Goal: Transaction & Acquisition: Purchase product/service

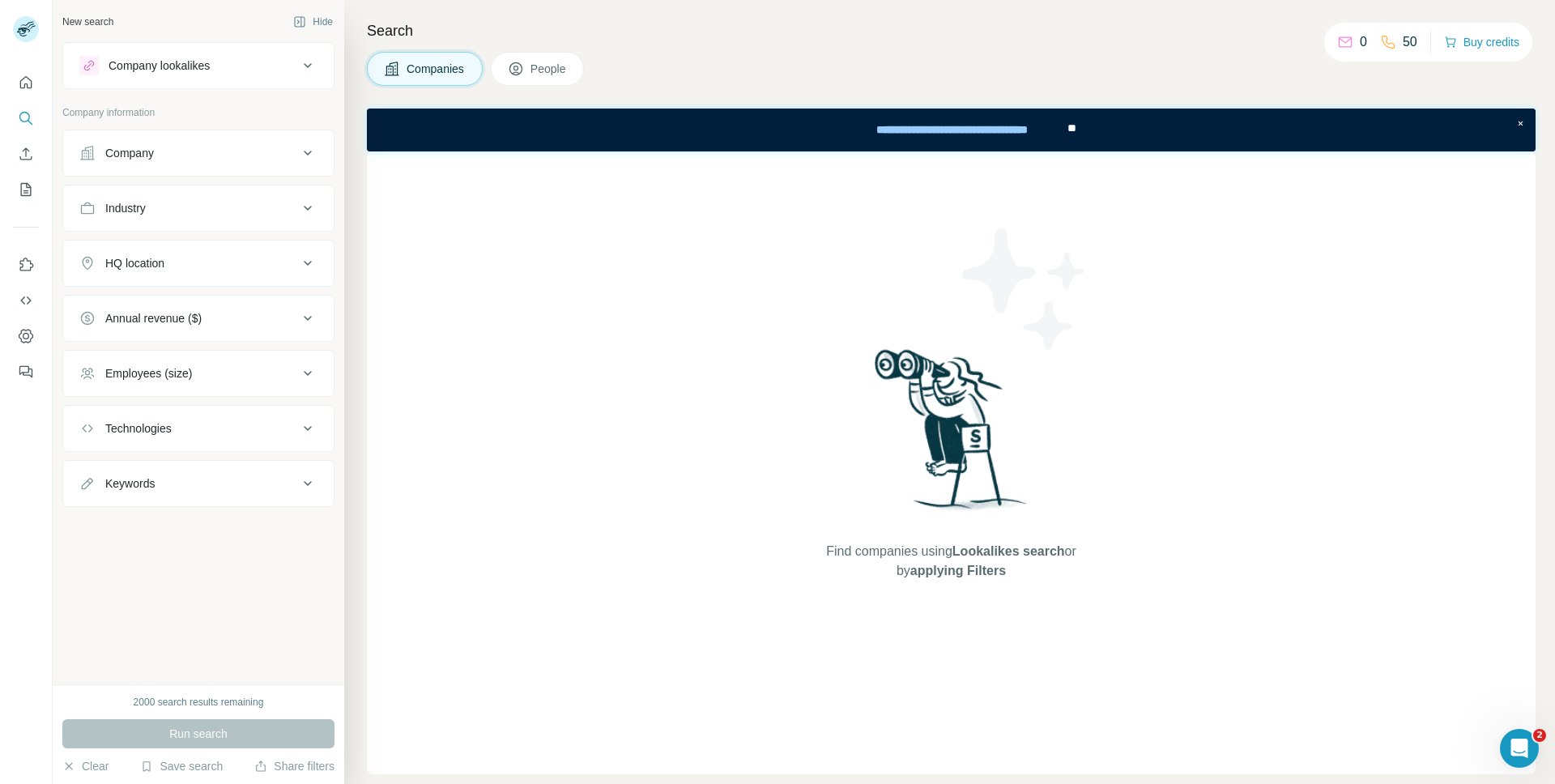
click at [1254, 34] on h4 "Search" at bounding box center [951, 30] width 1169 height 23
click at [261, 622] on div "New search Hide Company lookalikes Company information Company Industry HQ loca…" at bounding box center [199, 342] width 292 height 684
drag, startPoint x: 174, startPoint y: 702, endPoint x: 287, endPoint y: 702, distance: 113.0
click at [287, 702] on div "2000 search results remaining" at bounding box center [198, 701] width 272 height 15
click at [30, 337] on icon "Dashboard" at bounding box center [26, 336] width 16 height 16
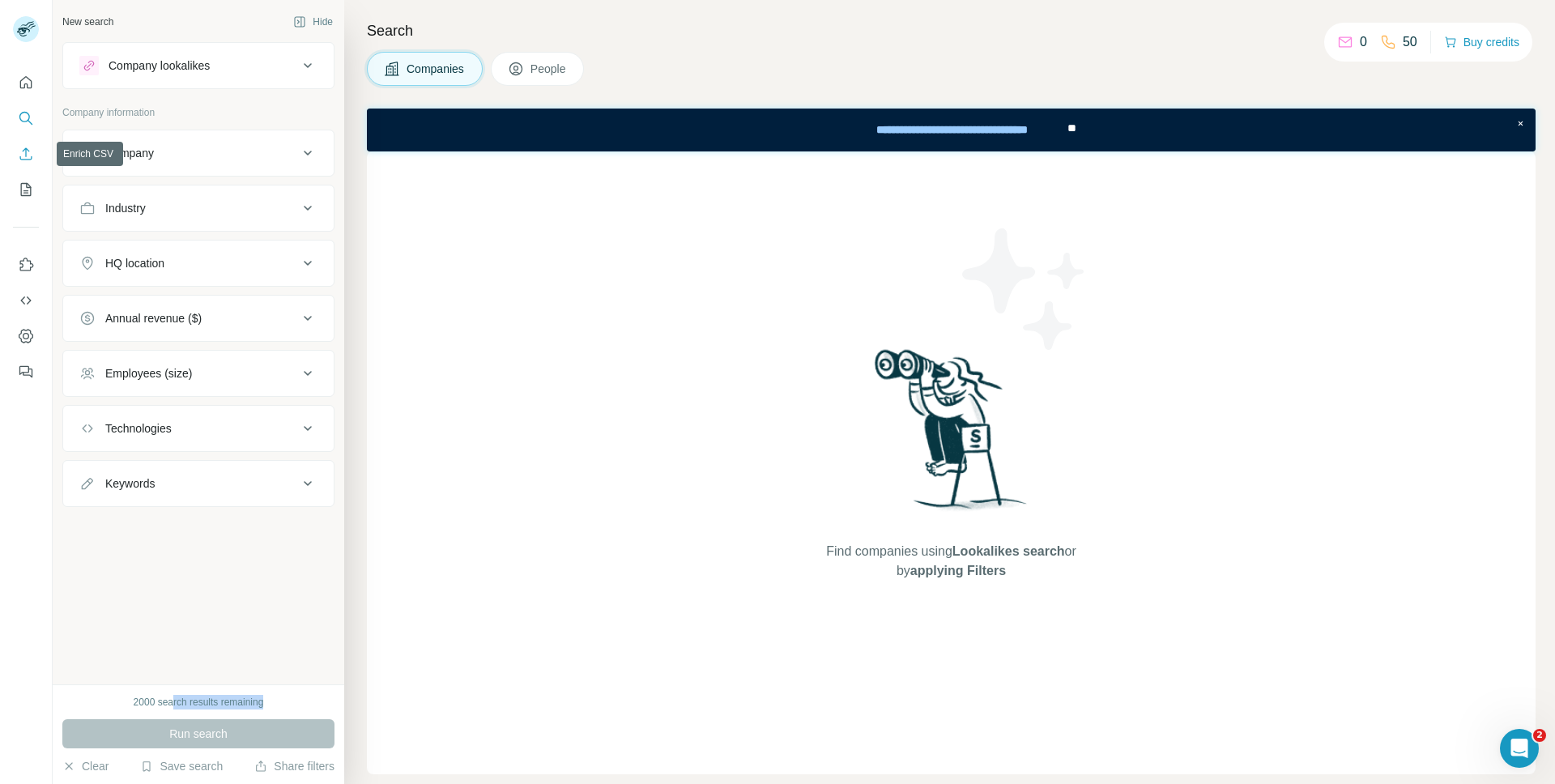
click at [19, 153] on icon "Enrich CSV" at bounding box center [26, 154] width 16 height 16
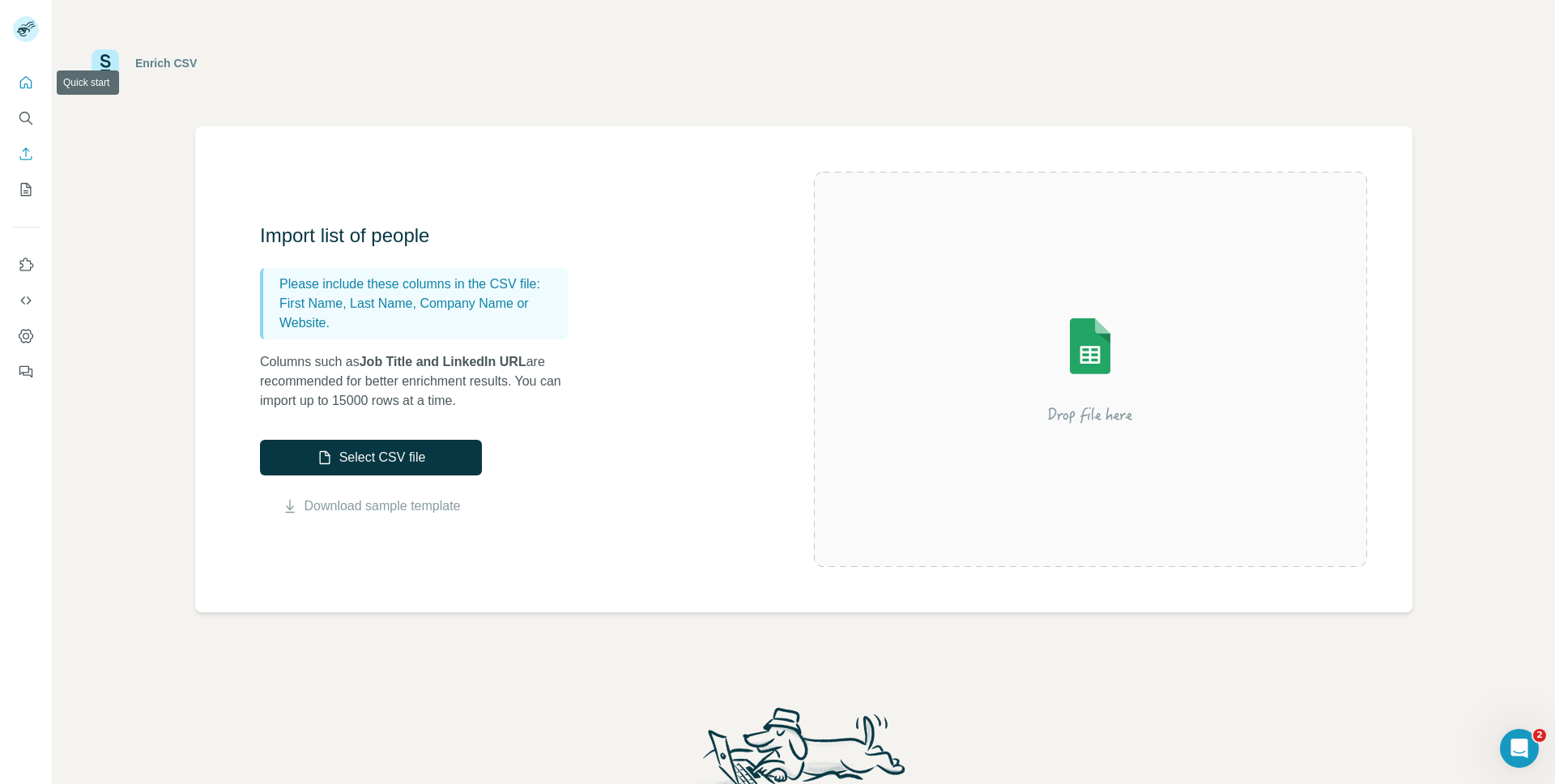
click at [28, 83] on icon "Quick start" at bounding box center [26, 83] width 16 height 16
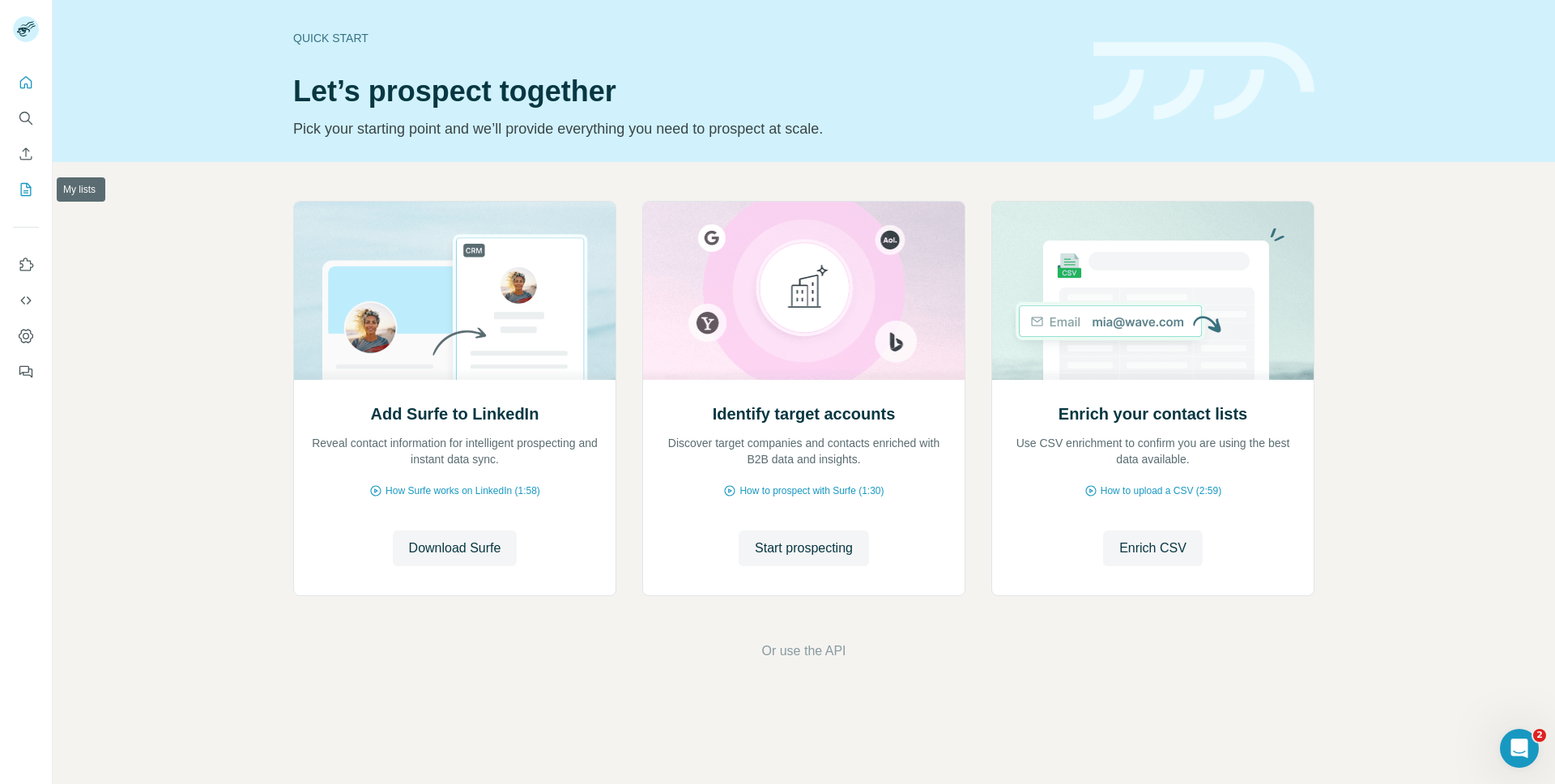
click at [29, 189] on icon "My lists" at bounding box center [26, 190] width 16 height 16
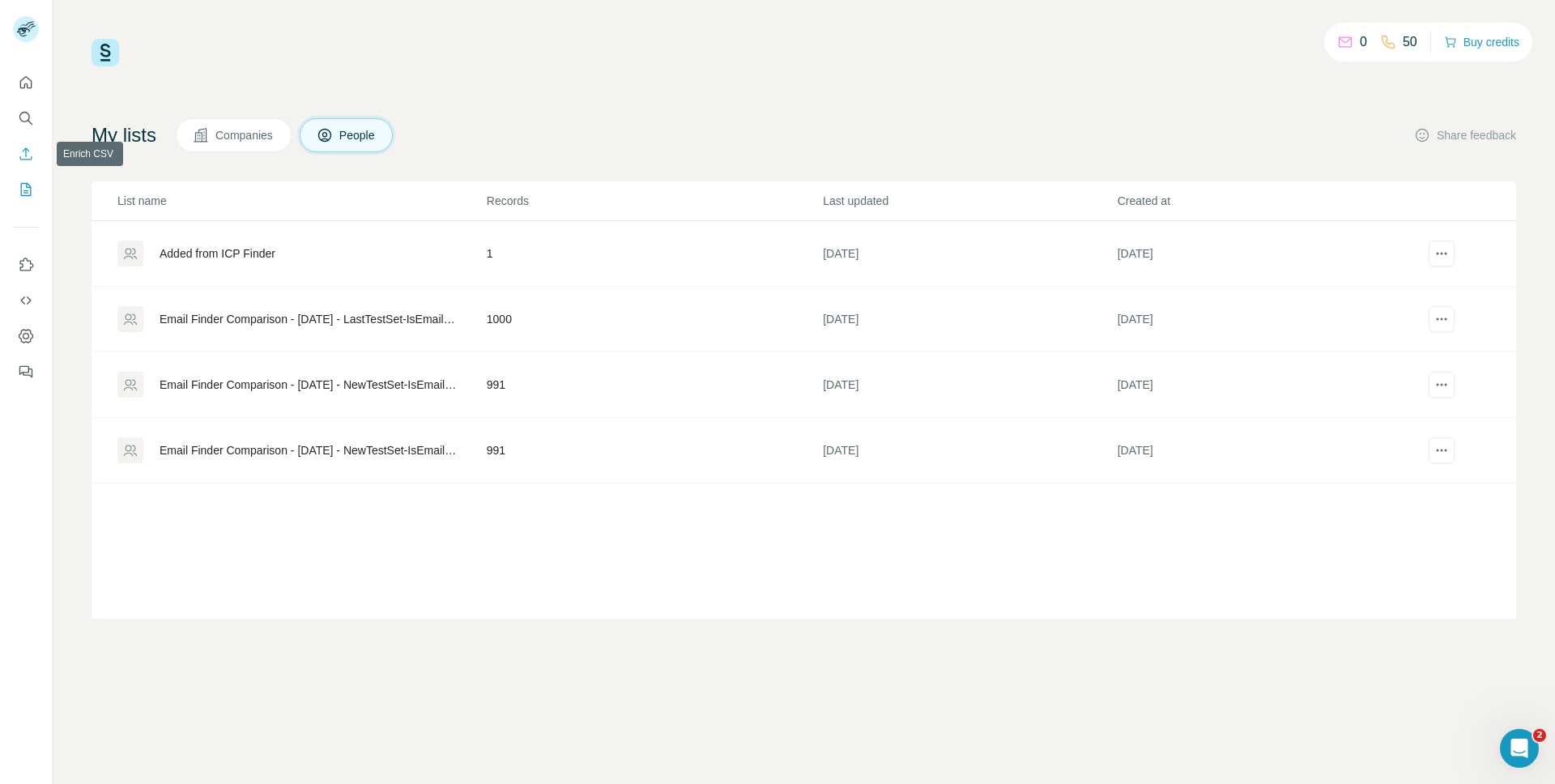
click at [27, 159] on icon "Enrich CSV" at bounding box center [26, 154] width 12 height 12
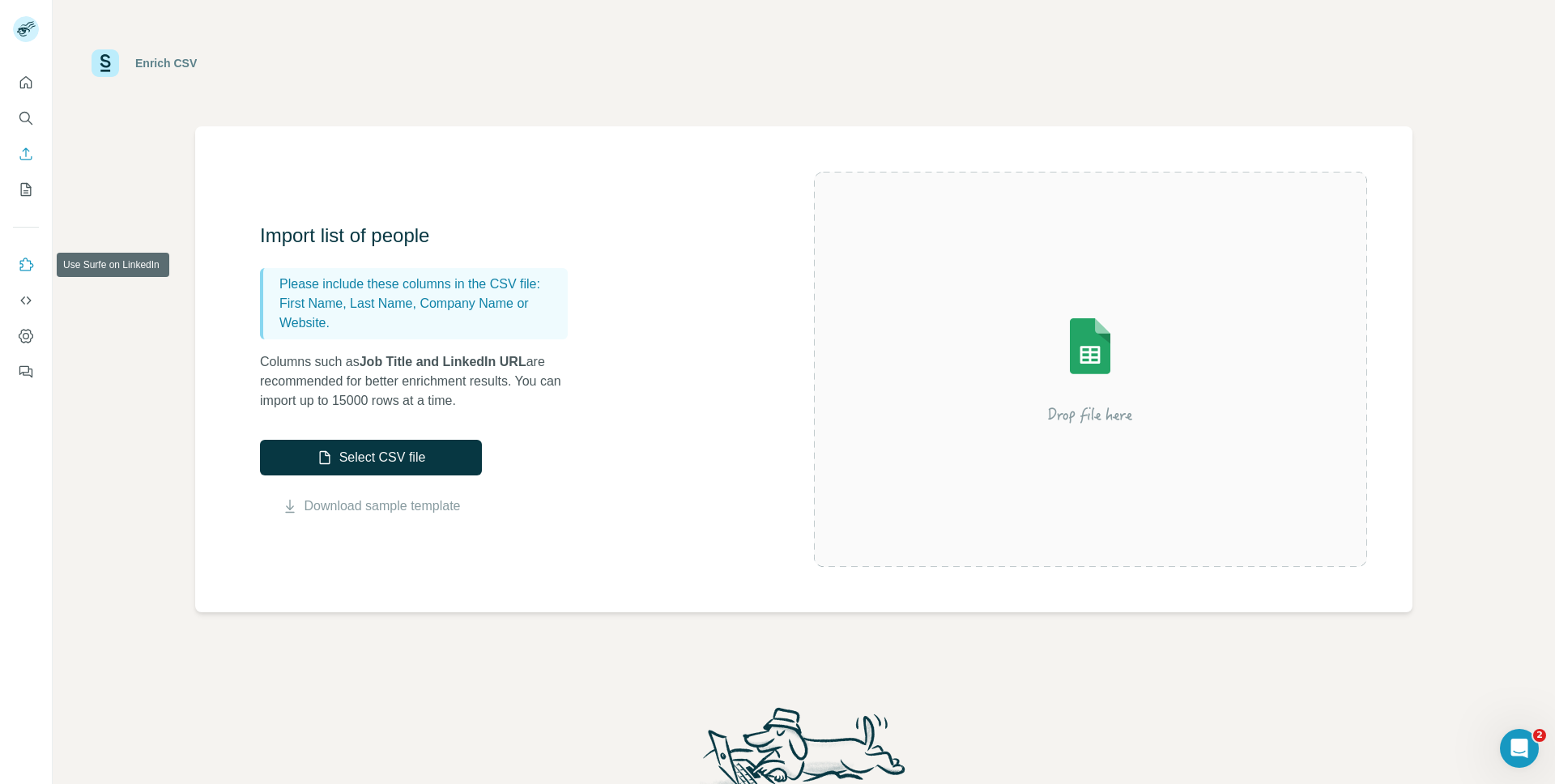
click at [24, 269] on icon "Use Surfe on LinkedIn" at bounding box center [26, 265] width 16 height 16
click at [18, 123] on icon "Search" at bounding box center [26, 118] width 16 height 16
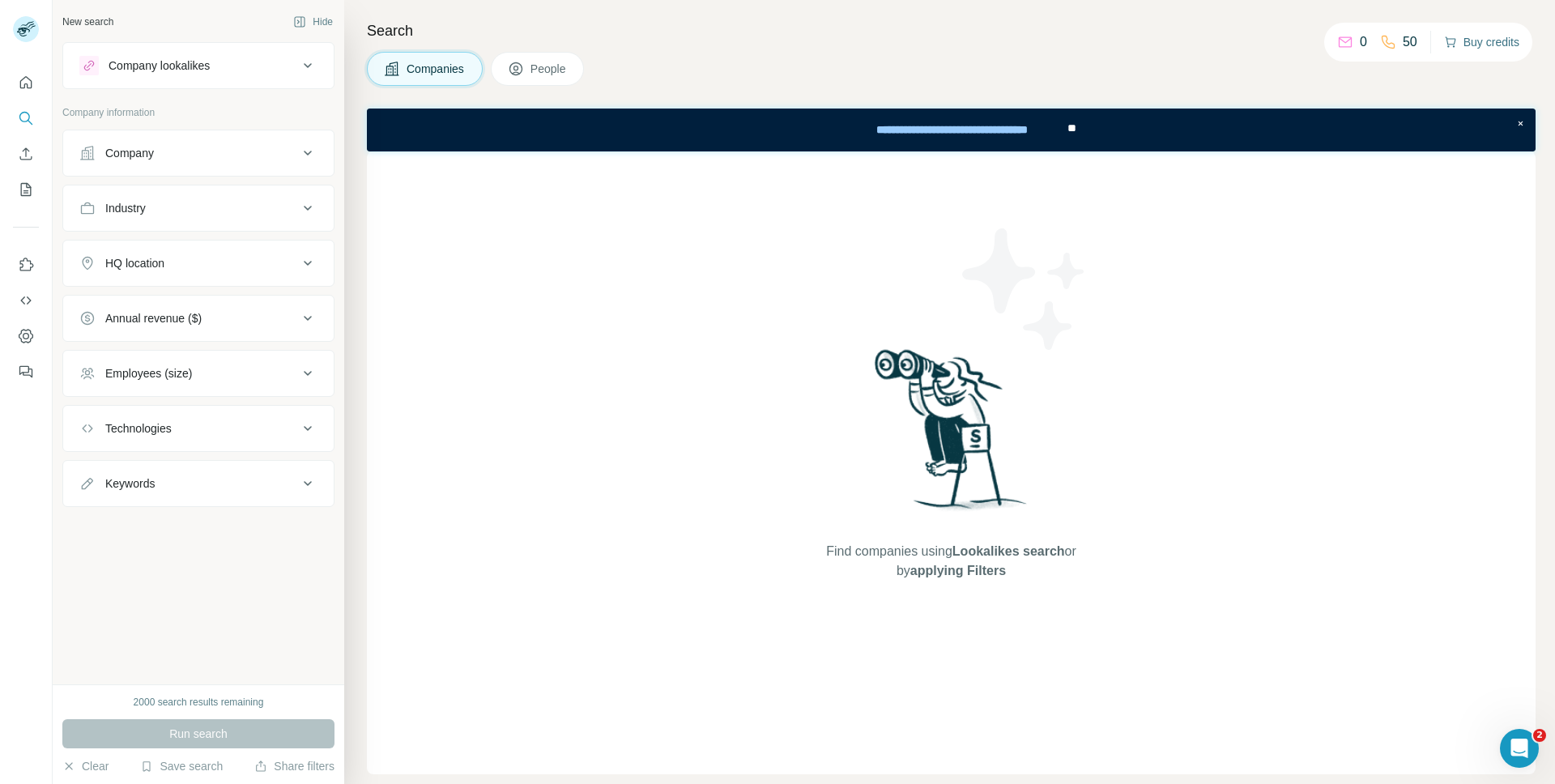
click at [1491, 42] on button "Buy credits" at bounding box center [1481, 42] width 75 height 23
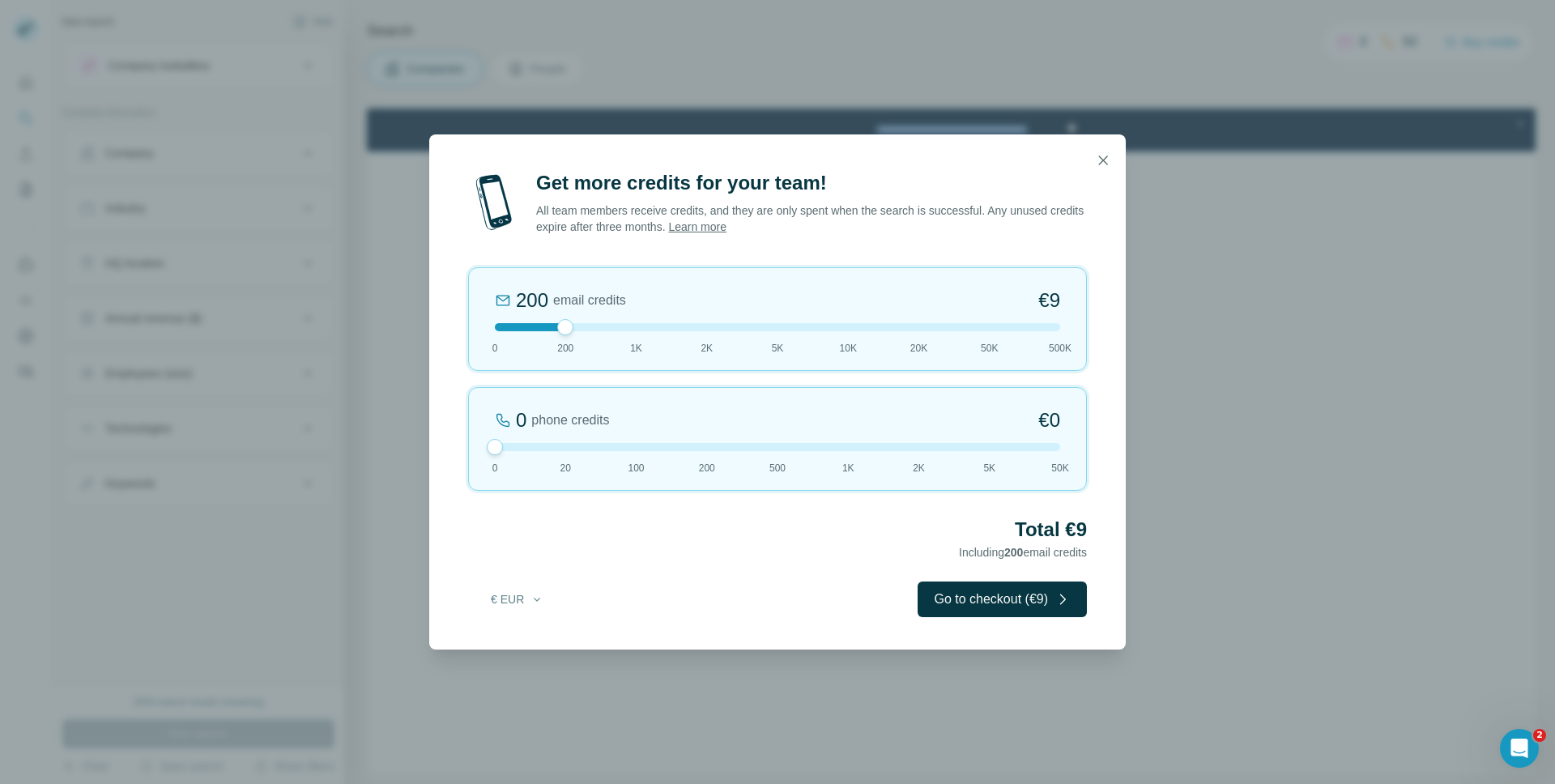
drag, startPoint x: 563, startPoint y: 443, endPoint x: 465, endPoint y: 441, distance: 98.0
click at [465, 441] on div "Get more credits for your team! All team members receive credits, and they are …" at bounding box center [778, 409] width 697 height 479
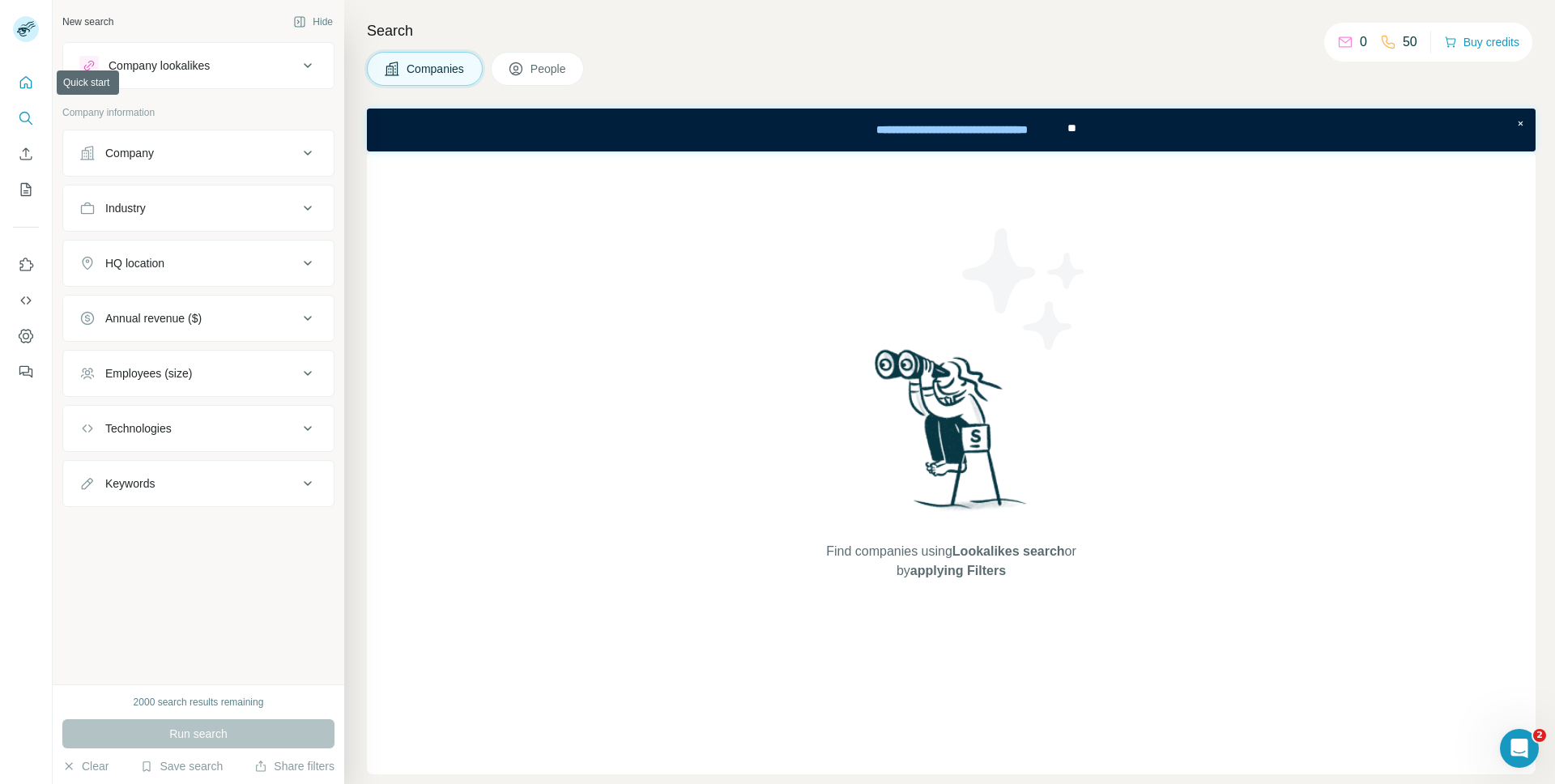
click at [23, 80] on icon "Quick start" at bounding box center [26, 83] width 16 height 16
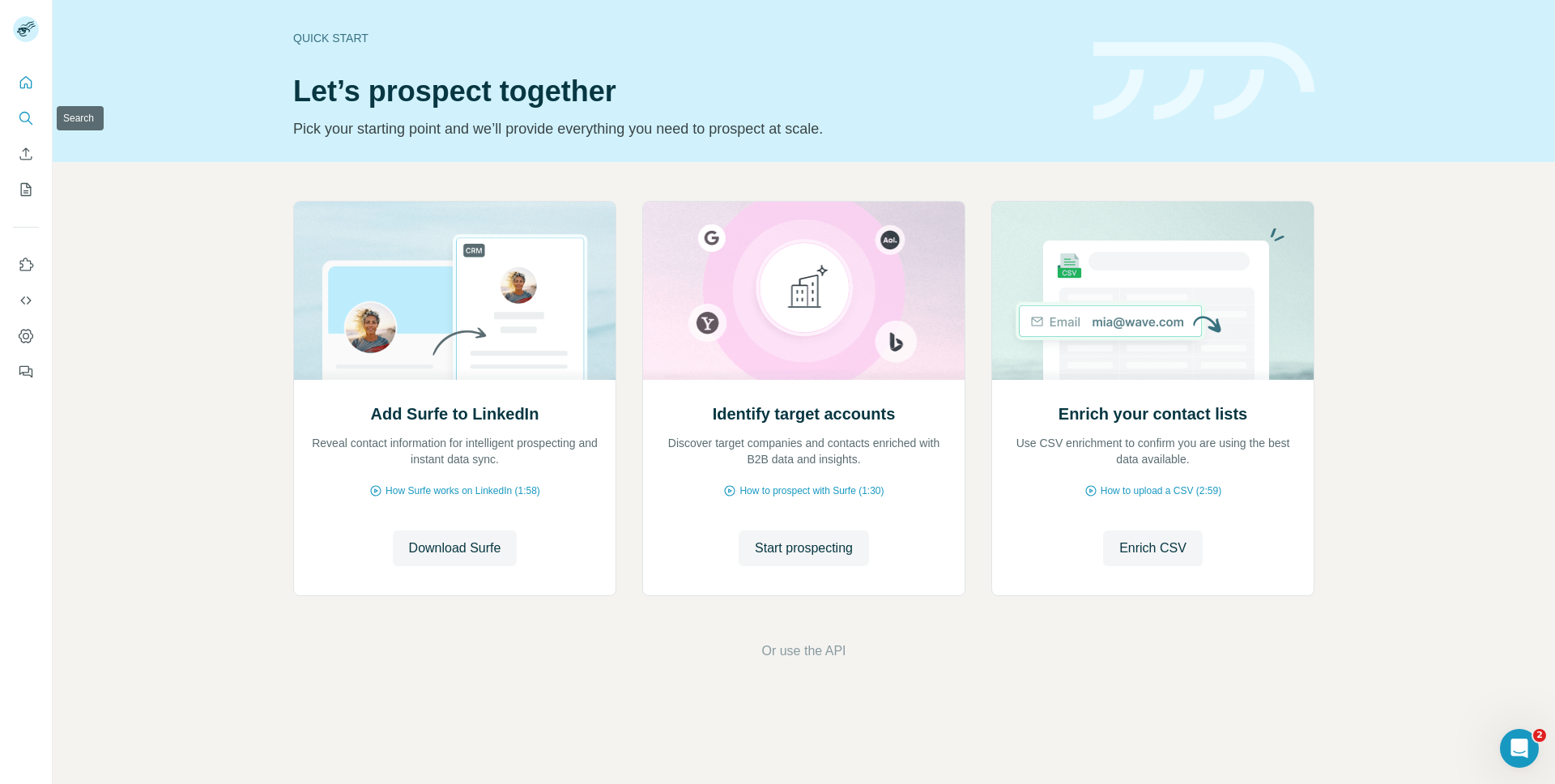
click at [21, 113] on icon "Search" at bounding box center [24, 117] width 11 height 11
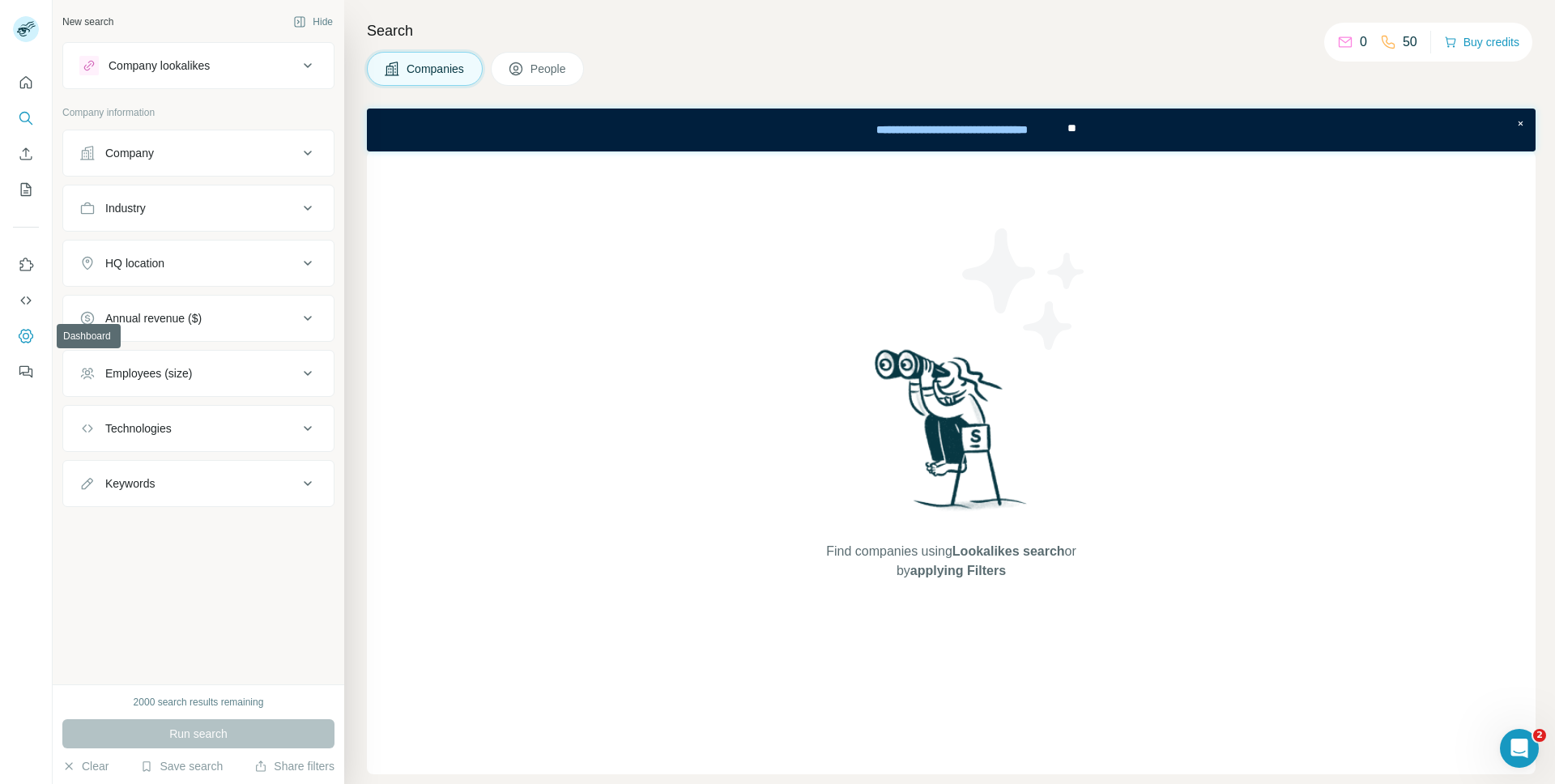
click at [24, 345] on button "Dashboard" at bounding box center [26, 336] width 26 height 29
click at [1490, 36] on button "Buy credits" at bounding box center [1481, 42] width 75 height 23
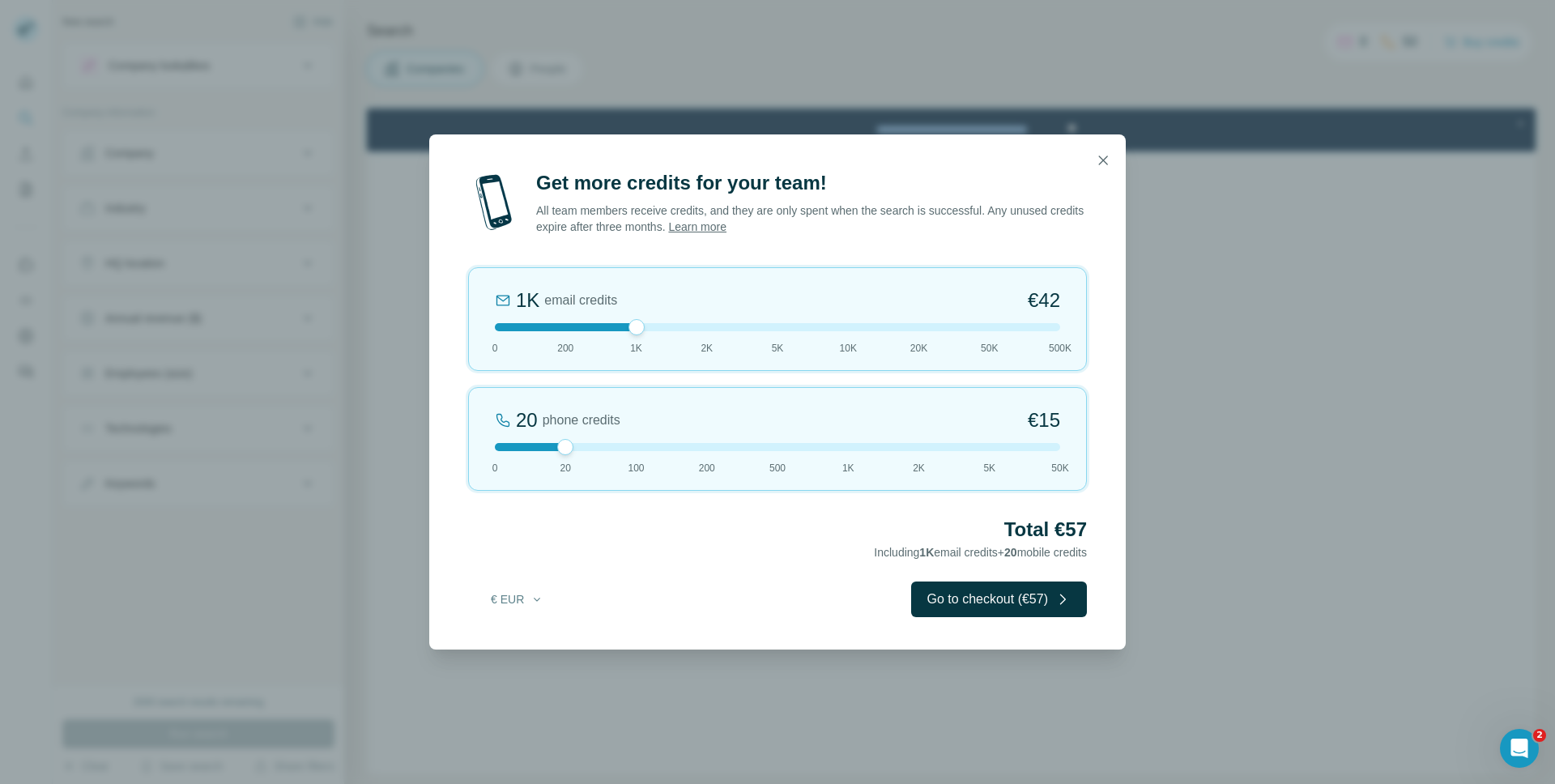
drag, startPoint x: 561, startPoint y: 324, endPoint x: 641, endPoint y: 323, distance: 80.0
click at [641, 323] on div at bounding box center [637, 327] width 16 height 16
drag, startPoint x: 564, startPoint y: 446, endPoint x: 409, endPoint y: 446, distance: 155.0
click at [408, 446] on div "Get more credits for your team! All team members receive credits, and they are …" at bounding box center [778, 392] width 1555 height 784
drag, startPoint x: 633, startPoint y: 327, endPoint x: 674, endPoint y: 327, distance: 41.0
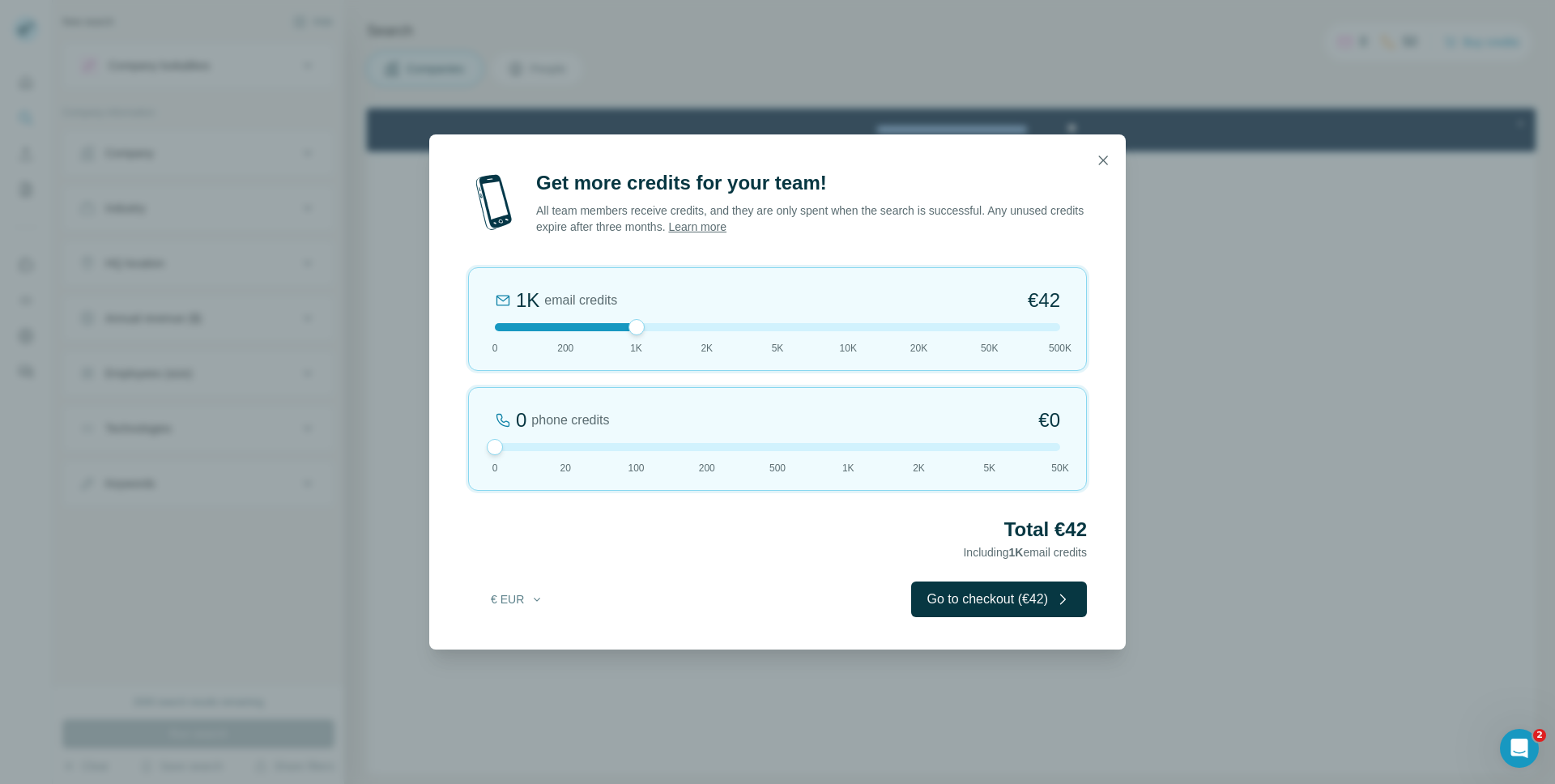
click at [674, 327] on div at bounding box center [778, 327] width 566 height 8
click at [668, 560] on div "Total €80 Including 2K email credits" at bounding box center [777, 538] width 619 height 45
click at [1043, 592] on button "Go to checkout (€80)" at bounding box center [999, 599] width 176 height 36
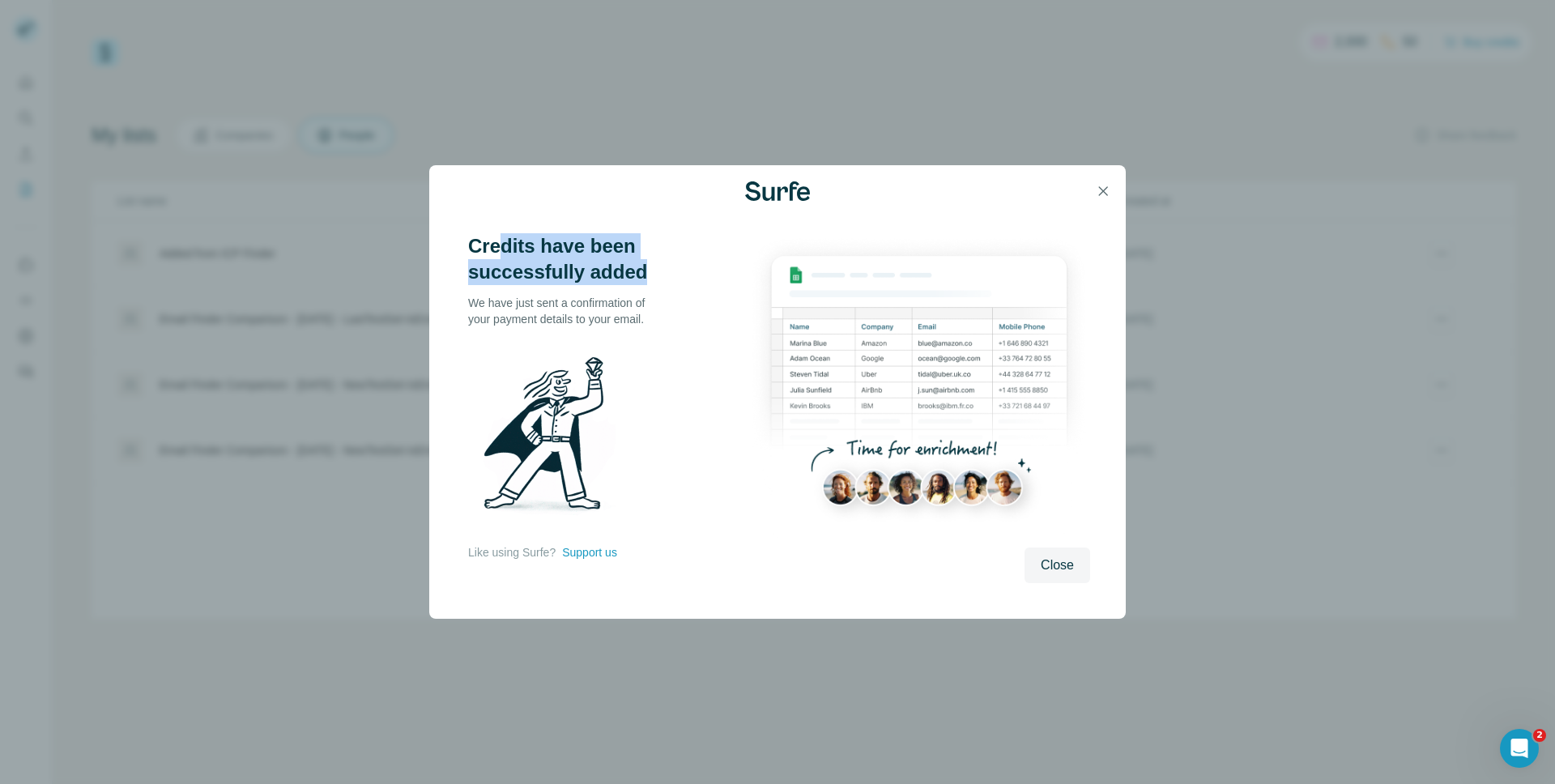
drag, startPoint x: 496, startPoint y: 254, endPoint x: 674, endPoint y: 284, distance: 180.5
click at [670, 284] on div "Credits have been successfully added We have just sent a confirmation of your p…" at bounding box center [608, 406] width 280 height 349
click at [1072, 561] on span "Close" at bounding box center [1056, 564] width 33 height 19
